Goal: Task Accomplishment & Management: Manage account settings

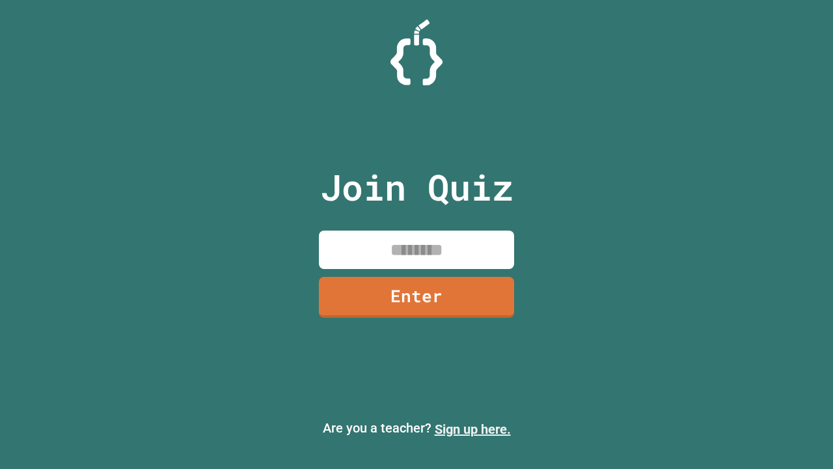
click at [473, 429] on link "Sign up here." at bounding box center [473, 429] width 76 height 16
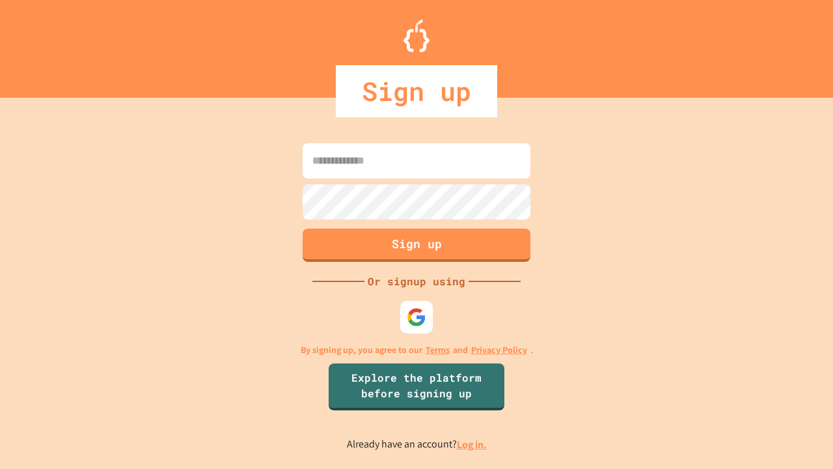
click at [473, 444] on link "Log in." at bounding box center [472, 444] width 30 height 14
